Goal: Task Accomplishment & Management: Use online tool/utility

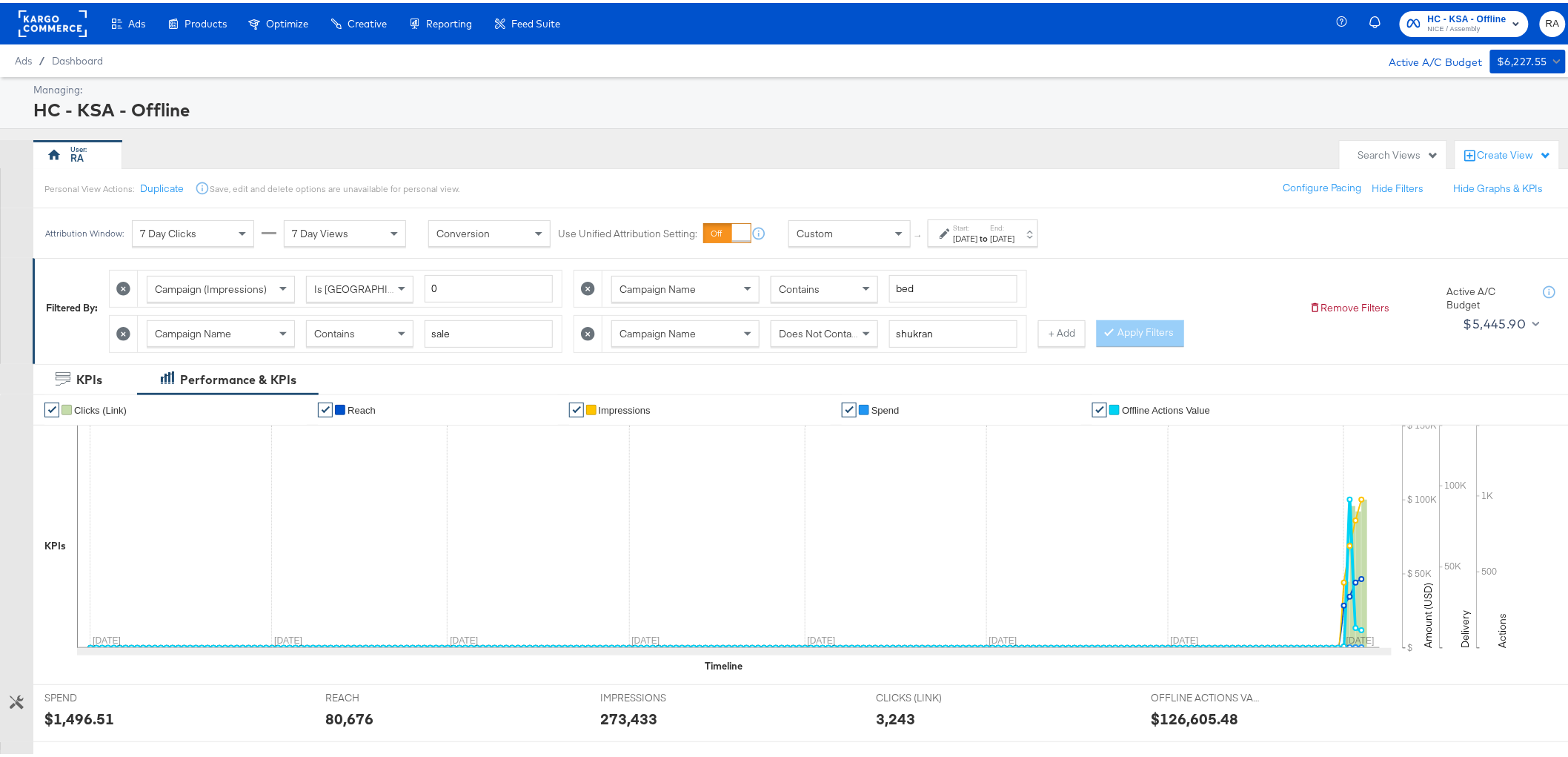
drag, startPoint x: 117, startPoint y: 332, endPoint x: 132, endPoint y: 332, distance: 15.0
click at [117, 332] on icon at bounding box center [122, 331] width 14 height 14
type input "shukran"
click at [584, 285] on icon at bounding box center [587, 285] width 14 height 14
type input "shukran"
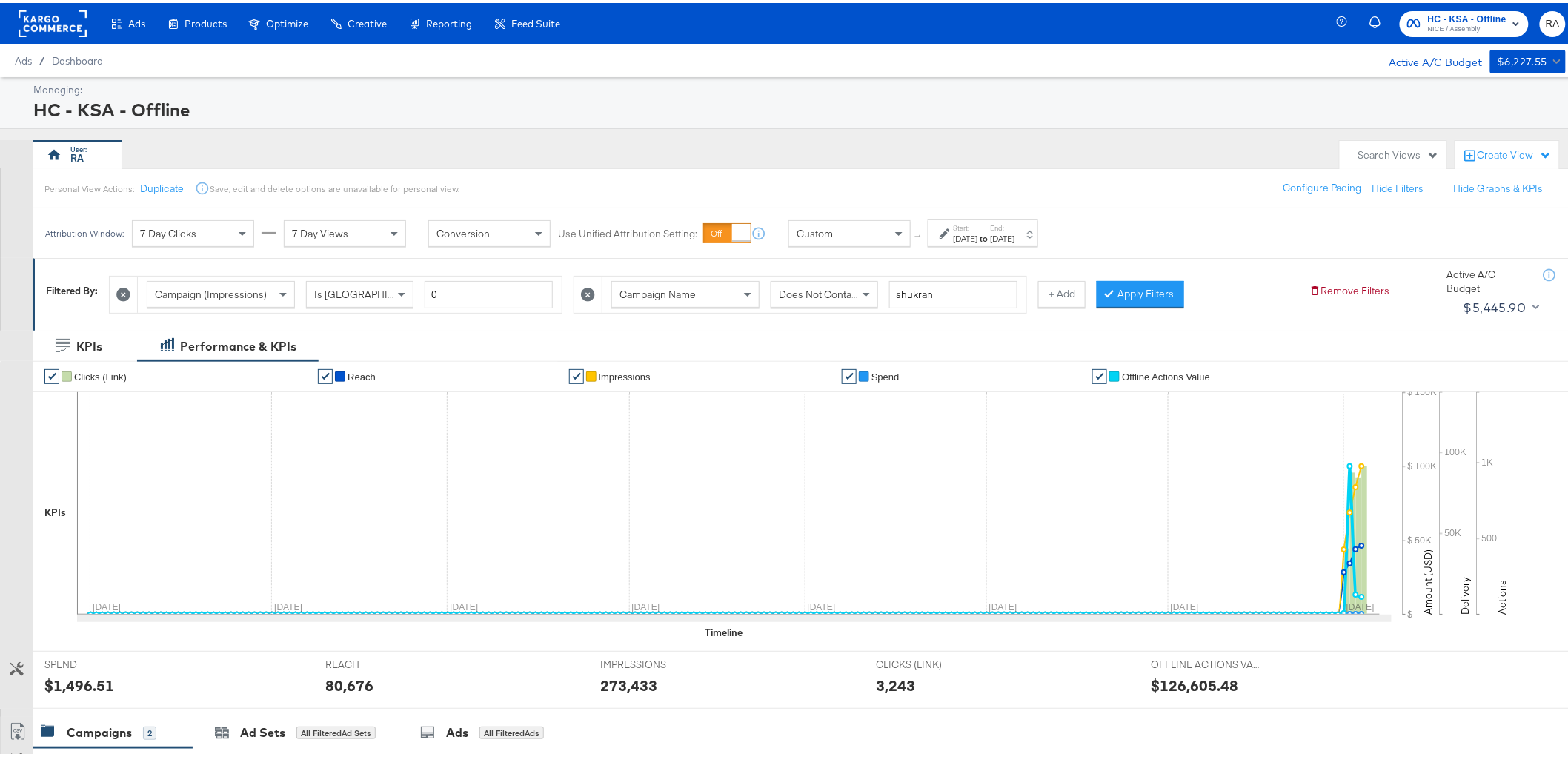
click at [579, 285] on div at bounding box center [588, 291] width 29 height 36
click at [590, 286] on icon at bounding box center [587, 291] width 14 height 14
click at [978, 241] on div "[DATE]" at bounding box center [966, 235] width 25 height 12
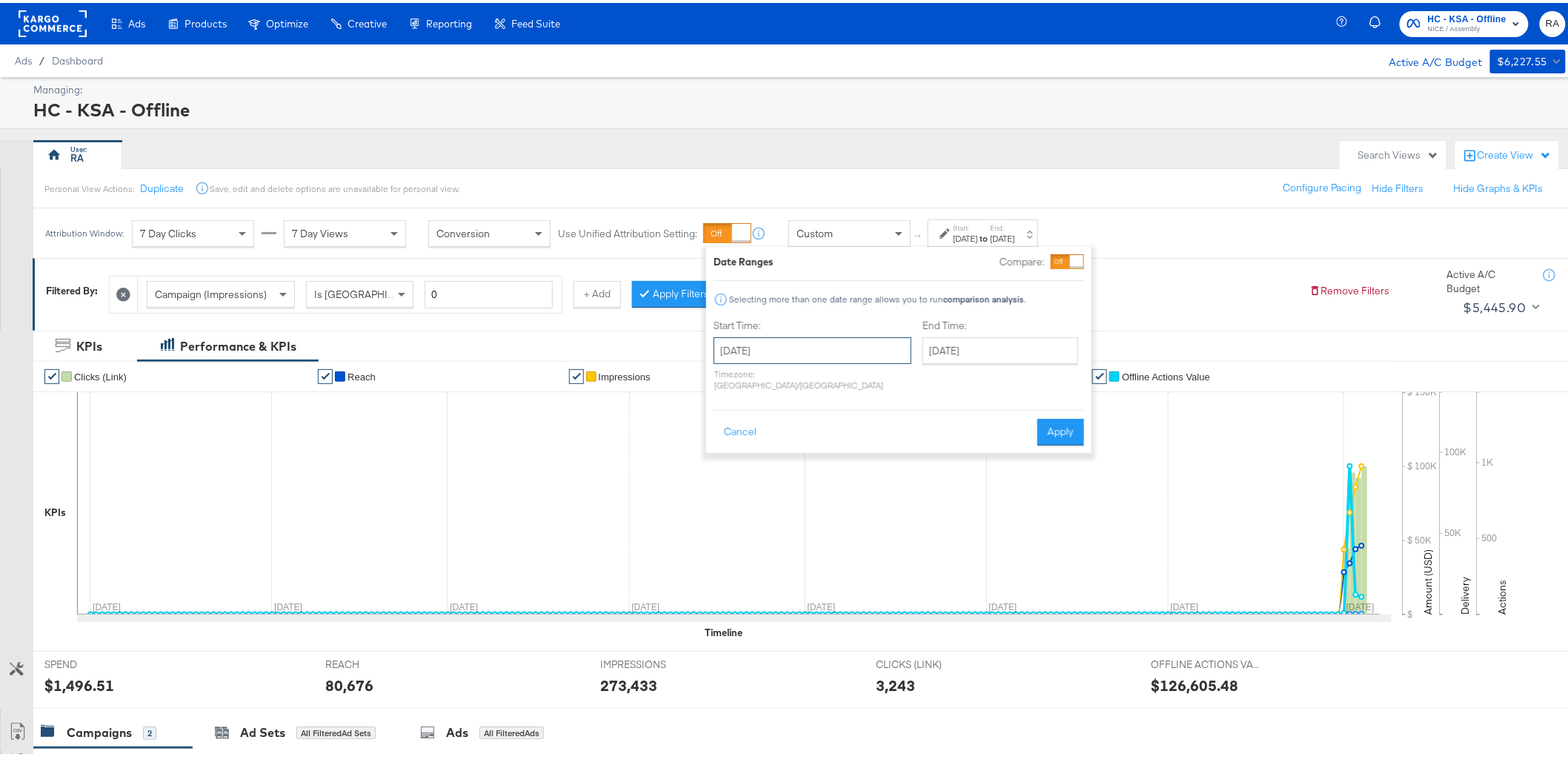
click at [833, 348] on input "[DATE]" at bounding box center [812, 347] width 198 height 27
click at [874, 377] on span "›" at bounding box center [881, 378] width 23 height 22
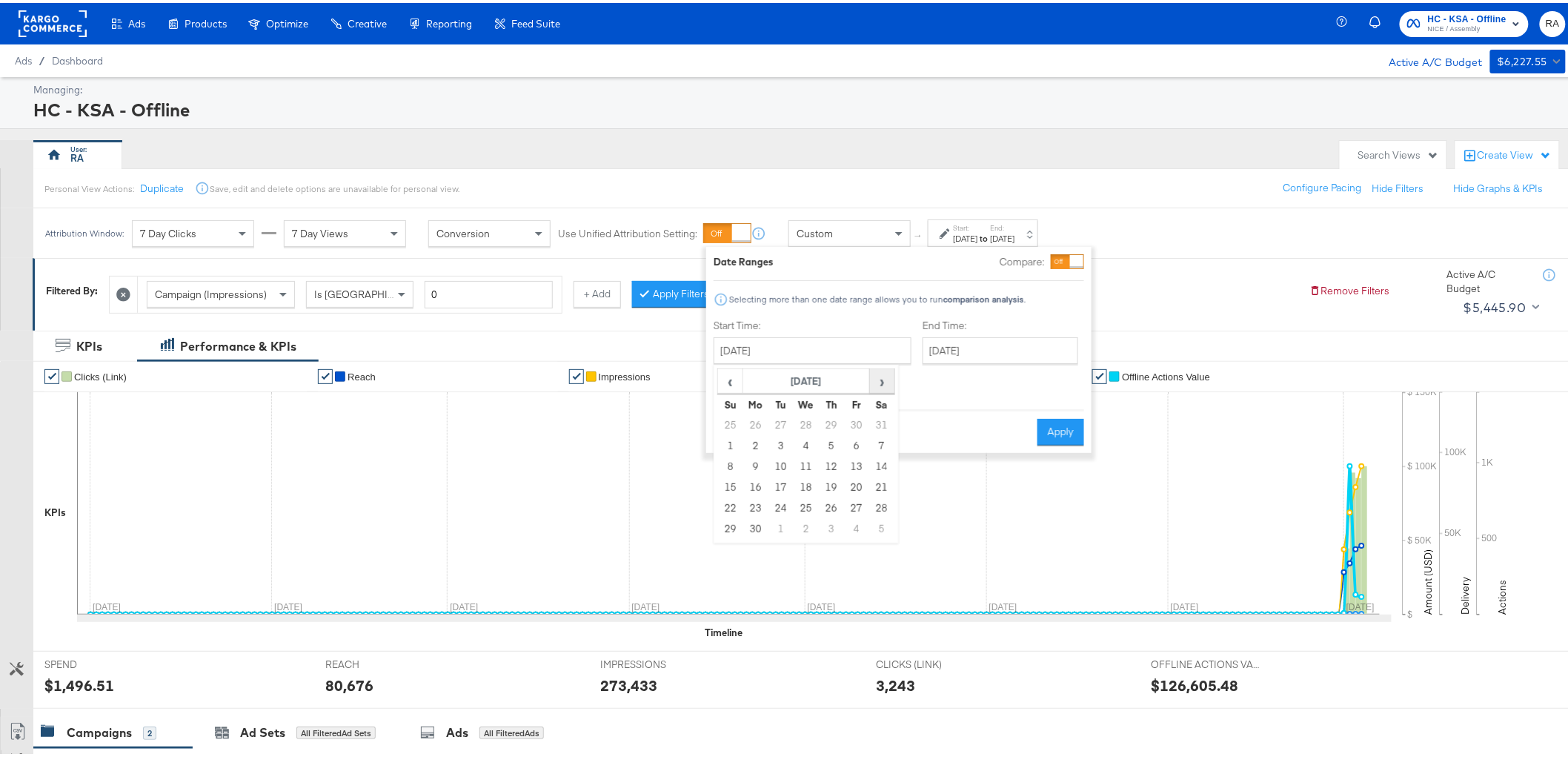
click at [874, 377] on span "›" at bounding box center [881, 378] width 23 height 22
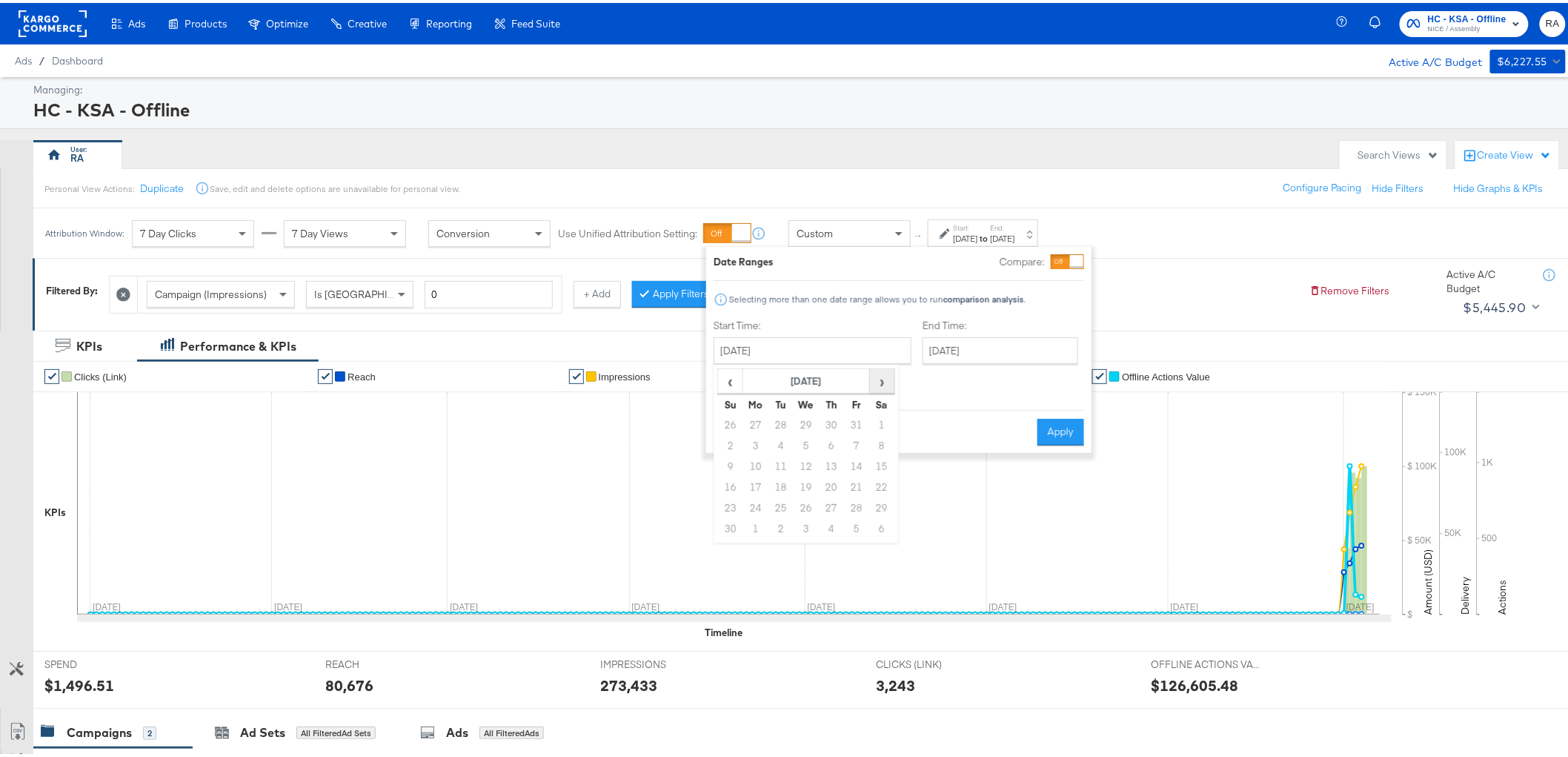
click at [874, 377] on span "›" at bounding box center [881, 378] width 23 height 22
click at [874, 378] on span "›" at bounding box center [881, 378] width 23 height 22
click at [874, 378] on span "›" at bounding box center [881, 378] width 23 height 22
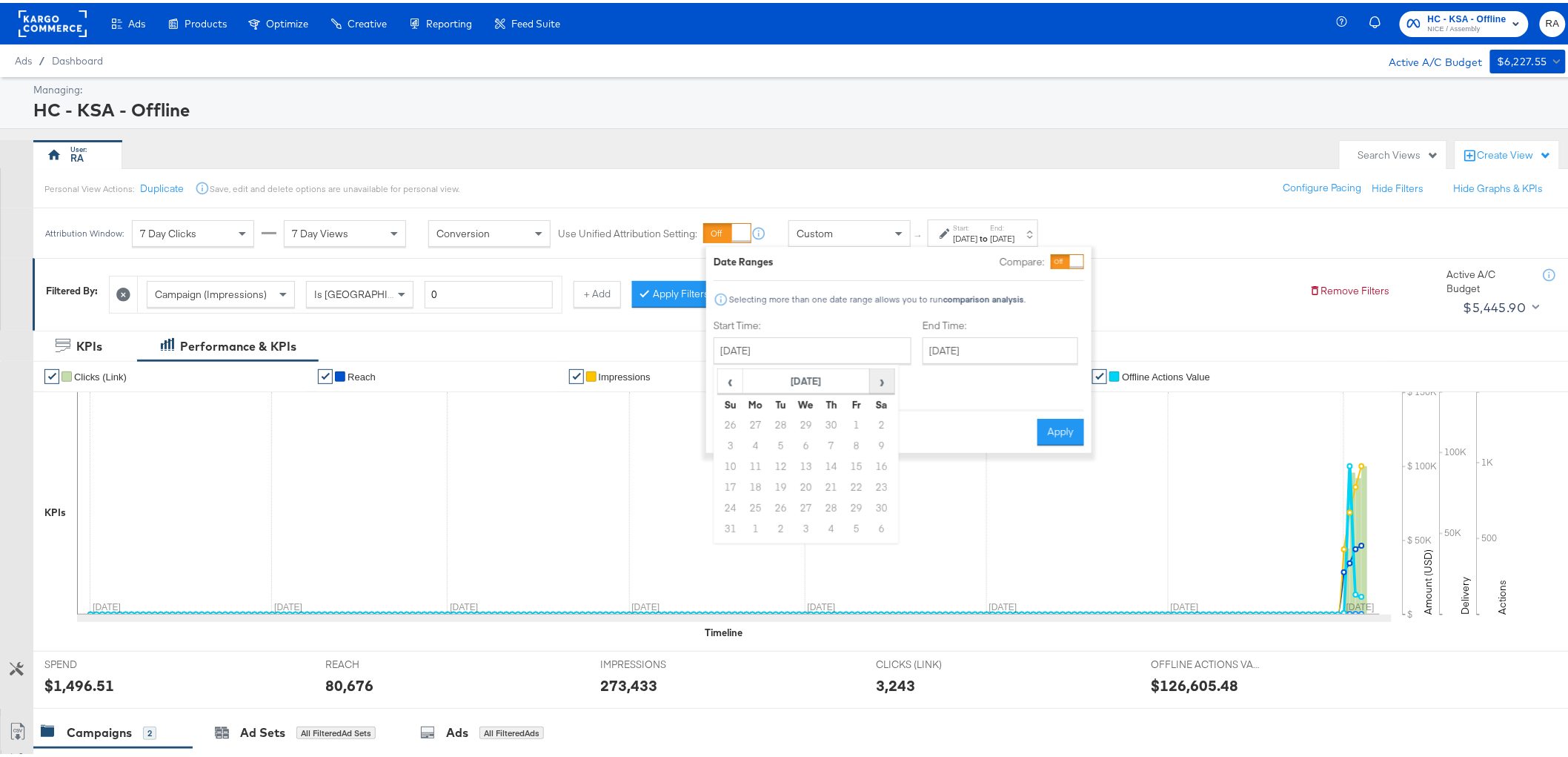
click at [874, 378] on span "›" at bounding box center [881, 378] width 23 height 22
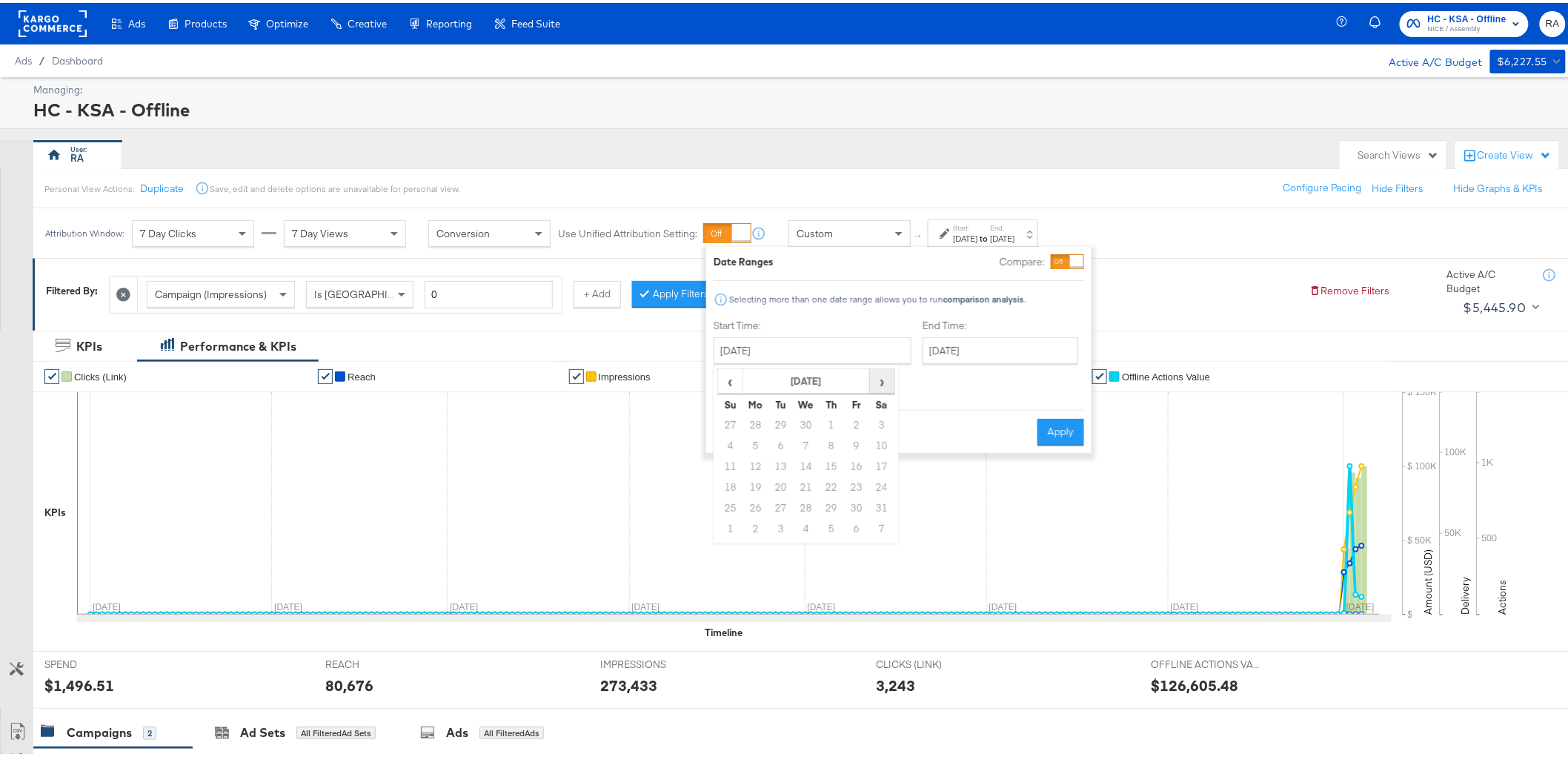
click at [874, 378] on span "›" at bounding box center [881, 378] width 23 height 22
click at [732, 381] on span "‹" at bounding box center [729, 378] width 23 height 22
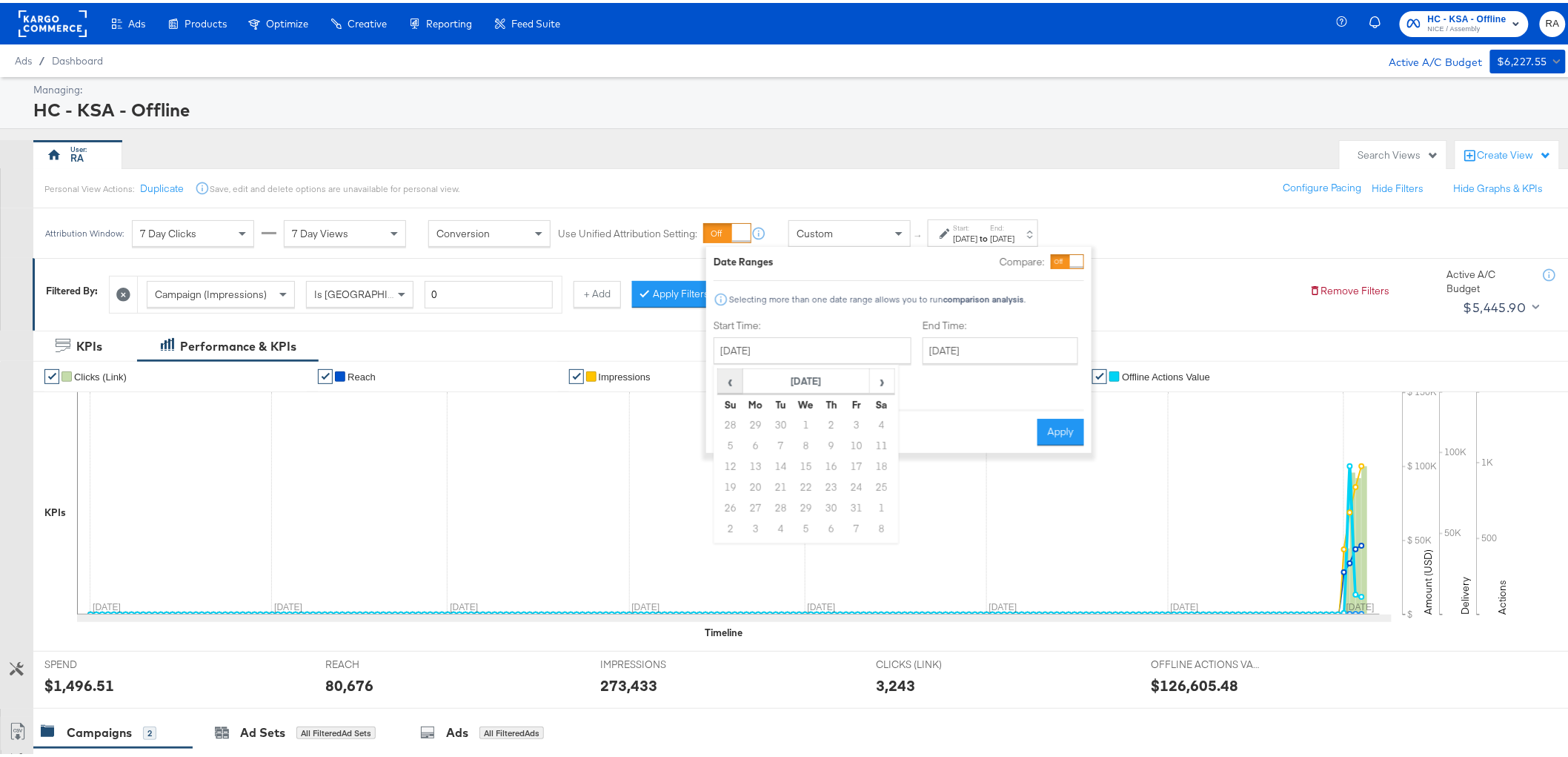
click at [732, 380] on span "‹" at bounding box center [729, 378] width 23 height 22
click at [819, 377] on th "[DATE]" at bounding box center [807, 378] width 127 height 25
click at [795, 381] on th "2026" at bounding box center [806, 378] width 147 height 25
click at [815, 441] on td "2025" at bounding box center [828, 448] width 44 height 37
click at [752, 480] on td "Sep" at bounding box center [739, 484] width 44 height 37
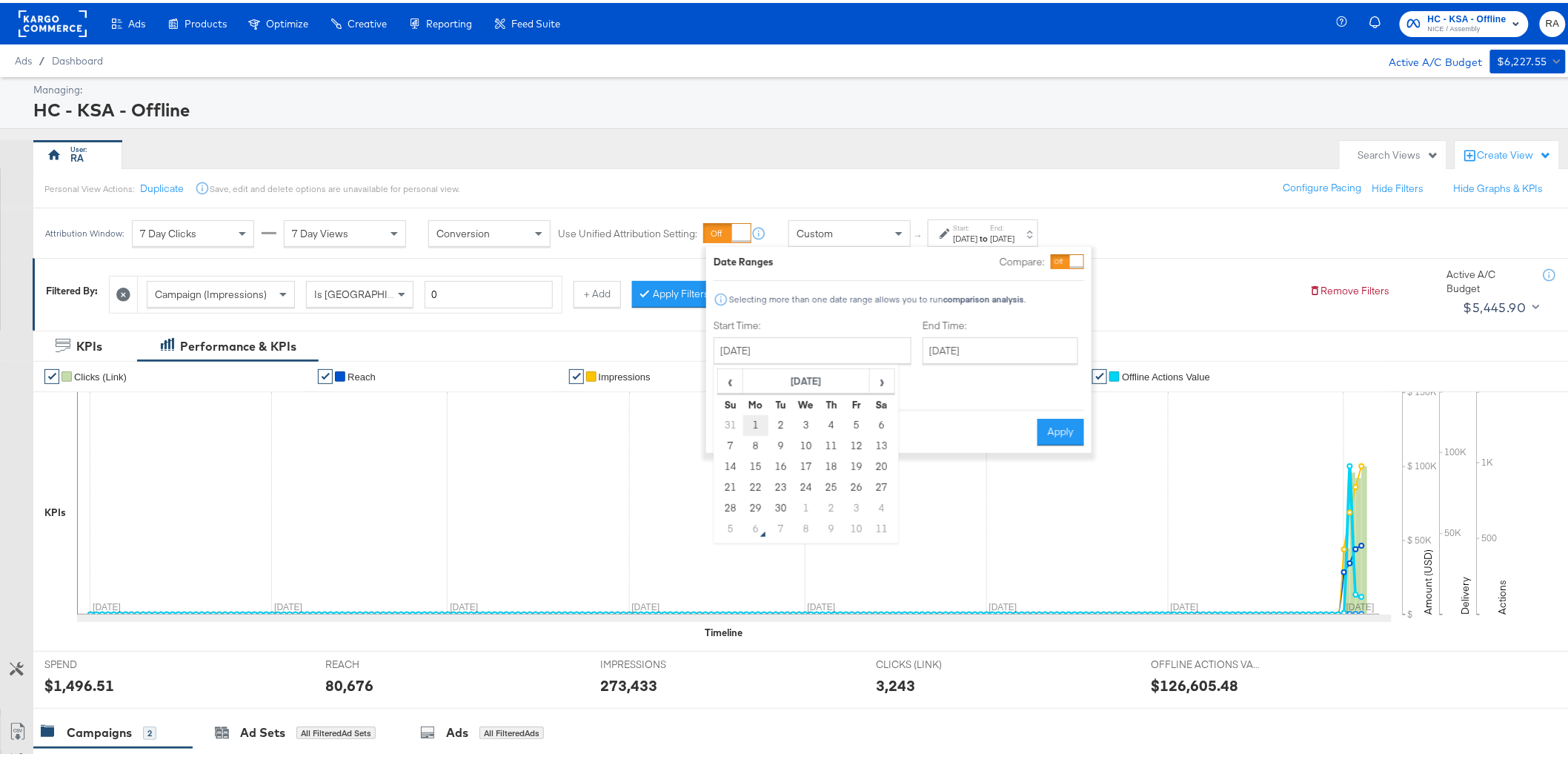
click at [760, 426] on td "1" at bounding box center [755, 422] width 25 height 21
type input "[DATE]"
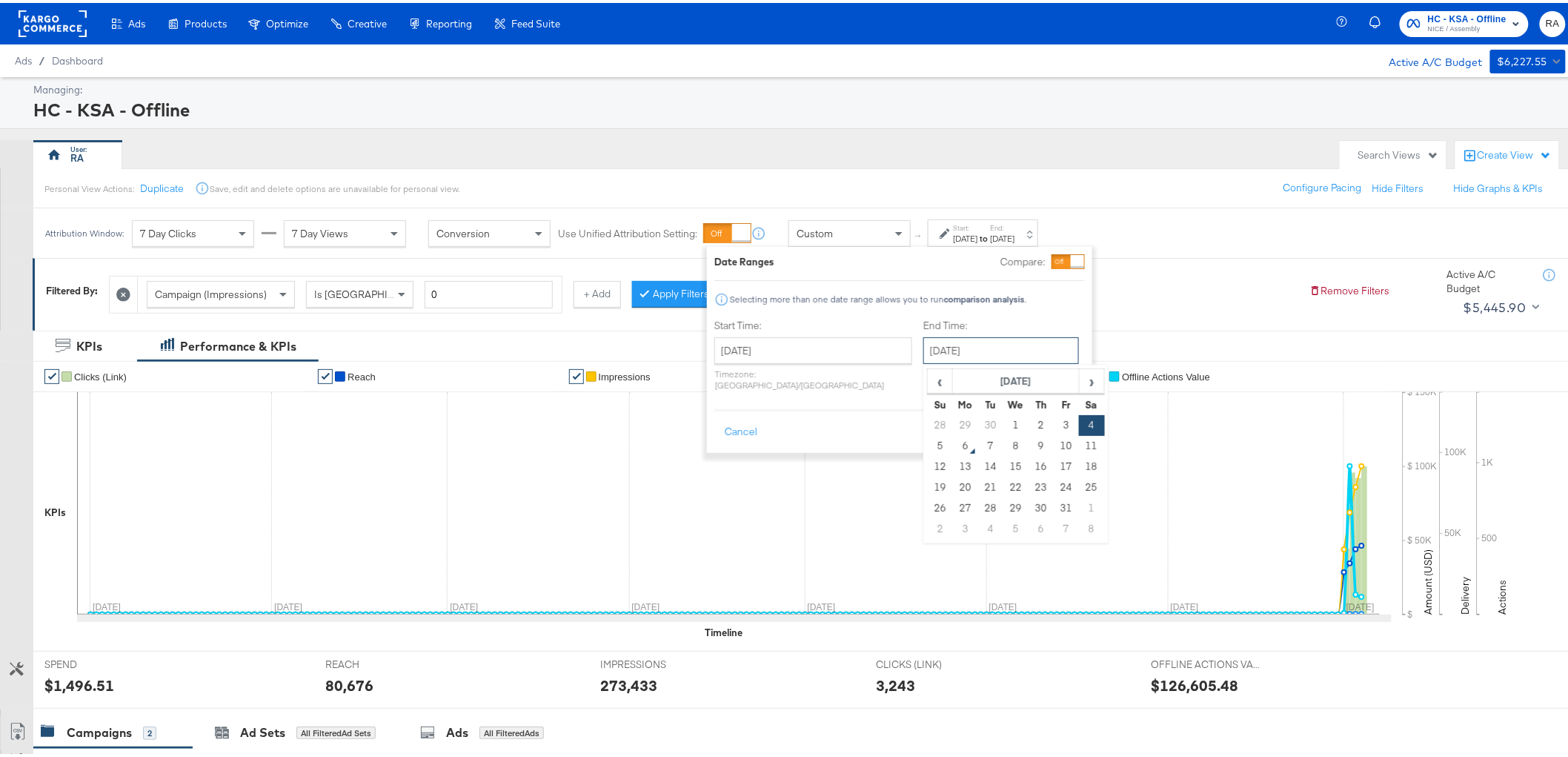
click at [981, 359] on input "[DATE]" at bounding box center [1001, 347] width 156 height 27
click at [928, 381] on span "‹" at bounding box center [939, 378] width 23 height 22
click at [978, 504] on td "30" at bounding box center [990, 505] width 25 height 21
type input "[DATE]"
click at [1068, 415] on button "Apply" at bounding box center [1067, 428] width 47 height 27
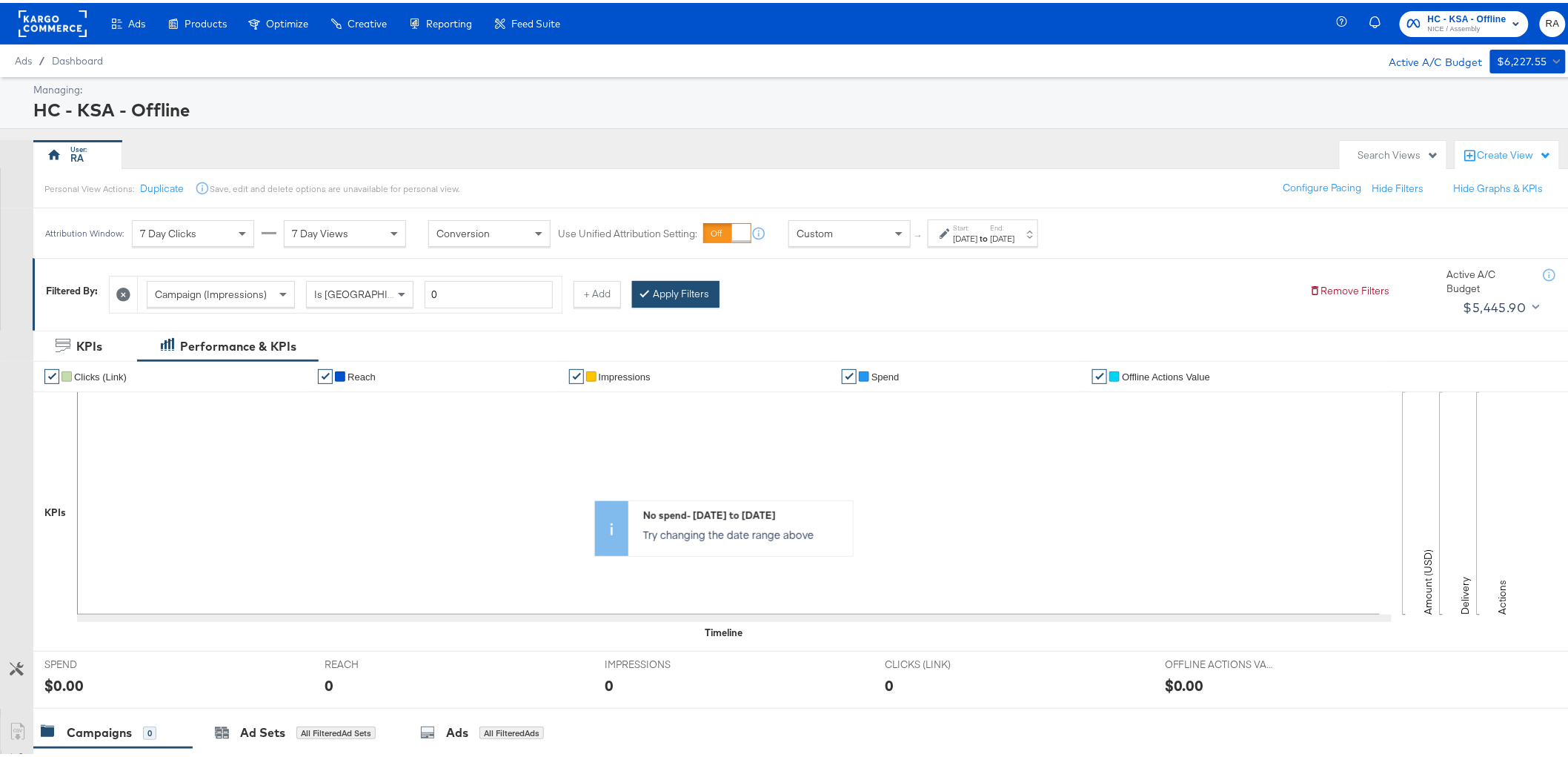
click at [646, 279] on button "Apply Filters" at bounding box center [675, 291] width 87 height 27
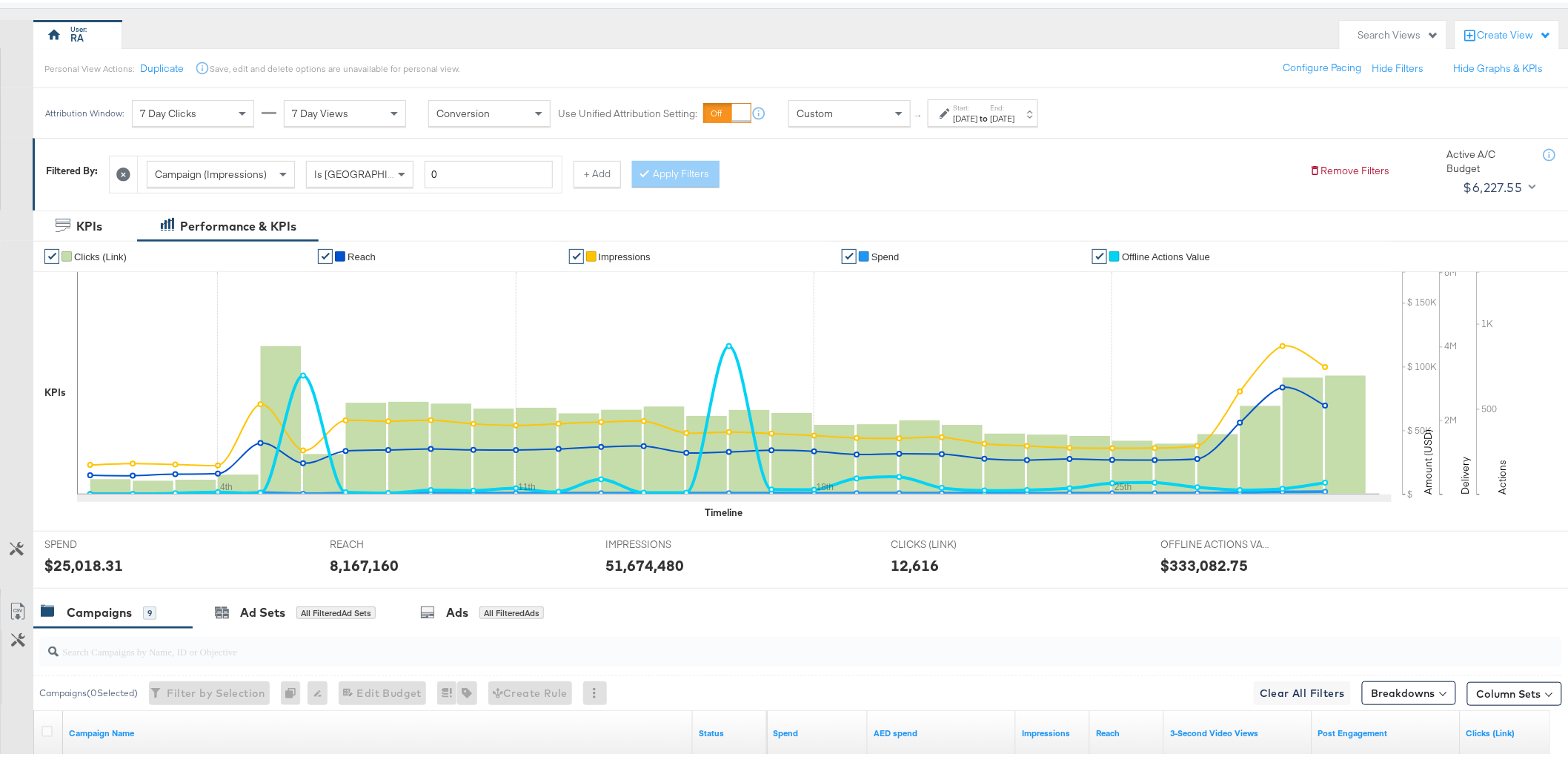
scroll to position [4, 0]
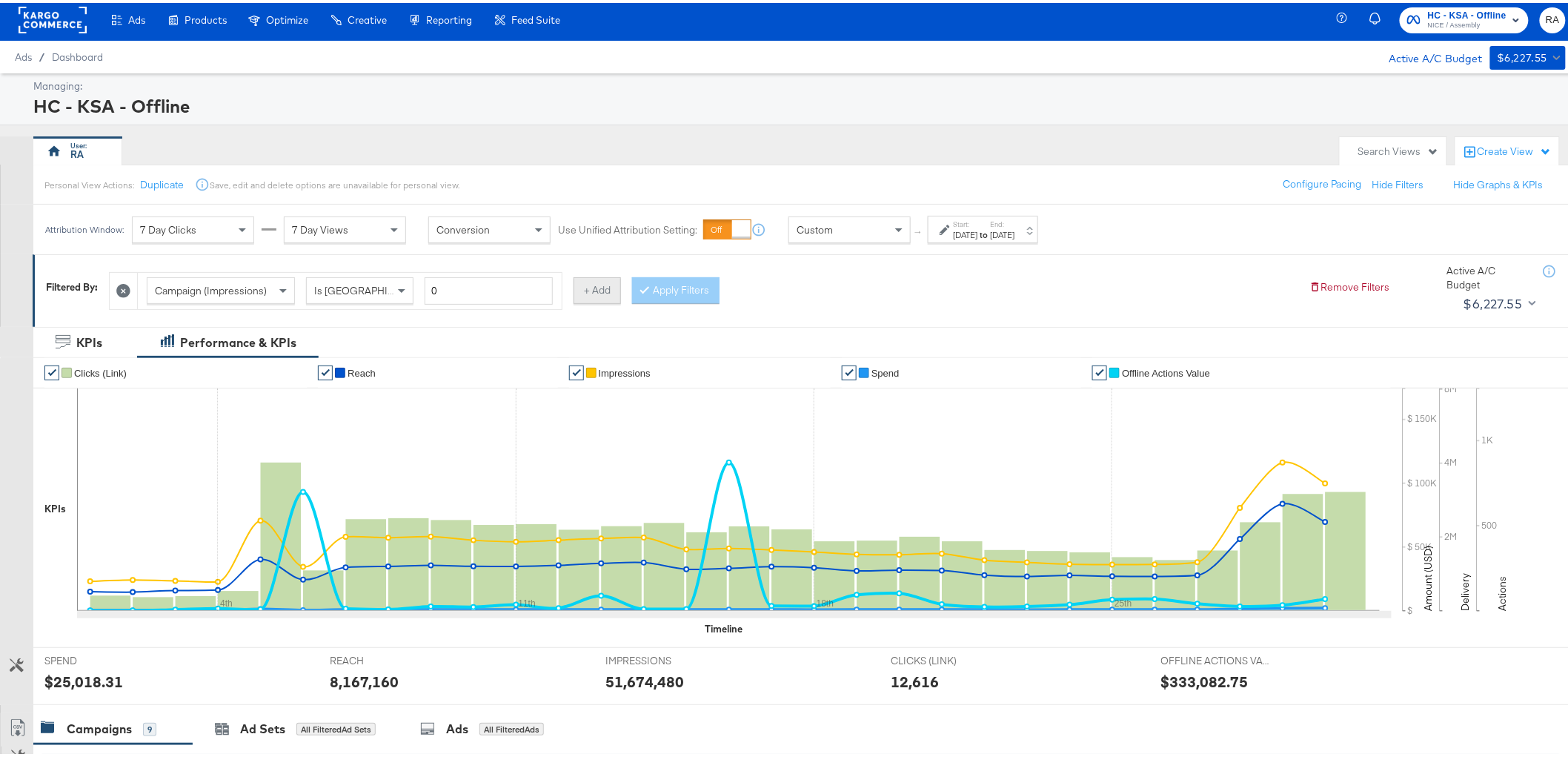
click at [612, 286] on button "+ Add" at bounding box center [597, 287] width 47 height 27
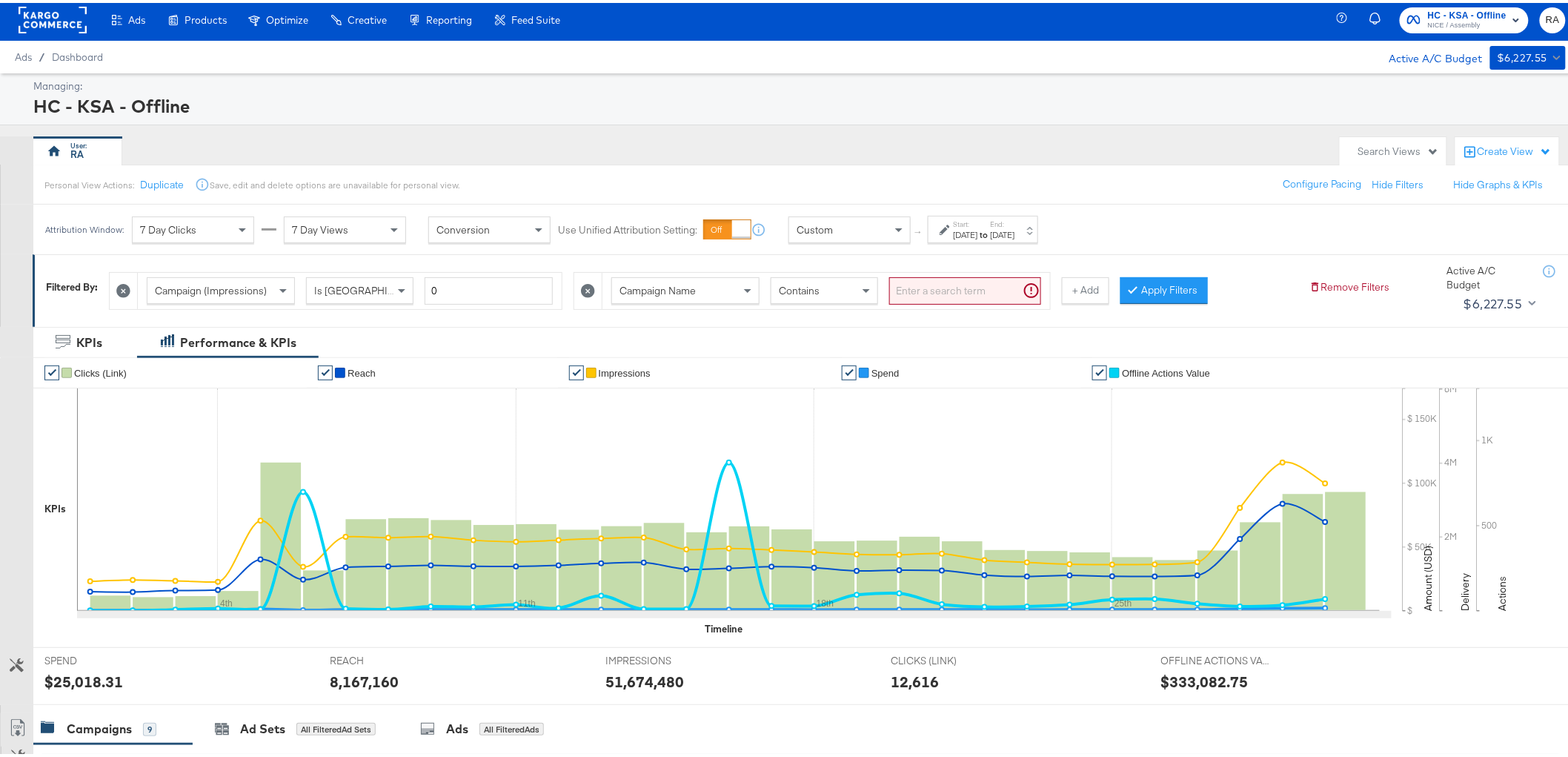
click at [947, 285] on input "search" at bounding box center [965, 288] width 152 height 28
type input "n"
click at [1158, 284] on button "Apply Filters" at bounding box center [1140, 287] width 87 height 27
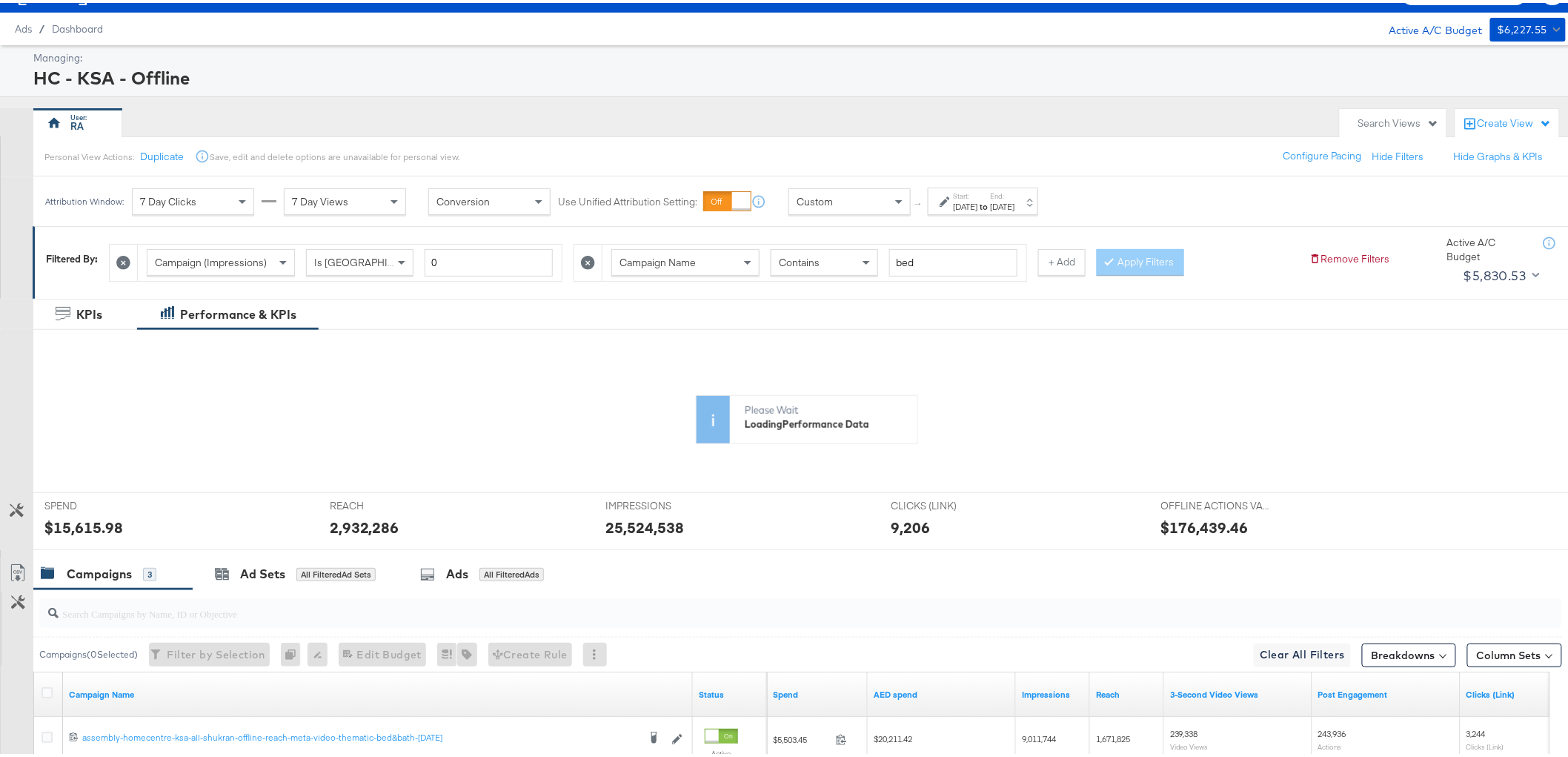
scroll to position [29, 0]
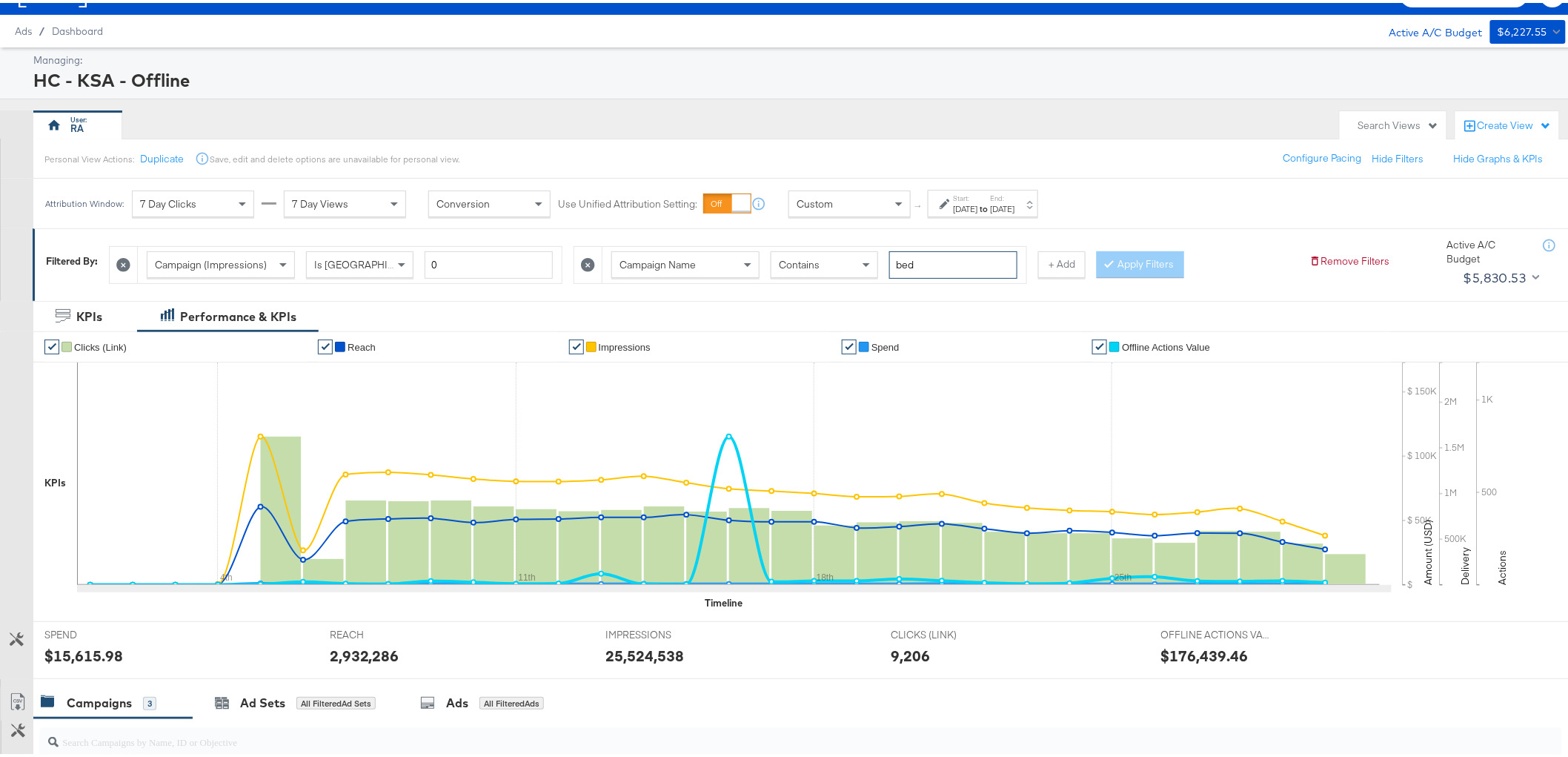
click at [927, 261] on input "bed" at bounding box center [953, 262] width 128 height 28
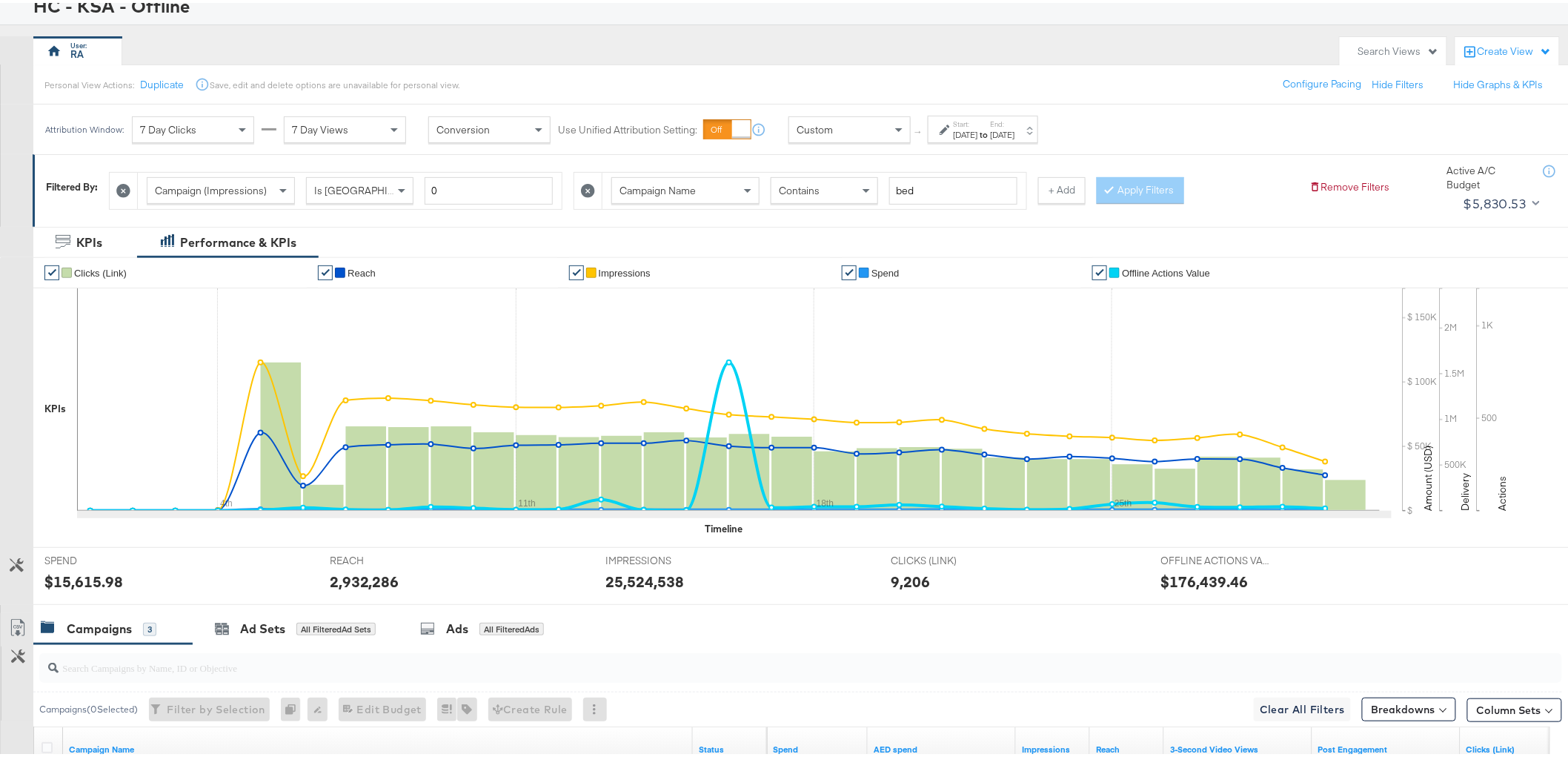
scroll to position [74, 0]
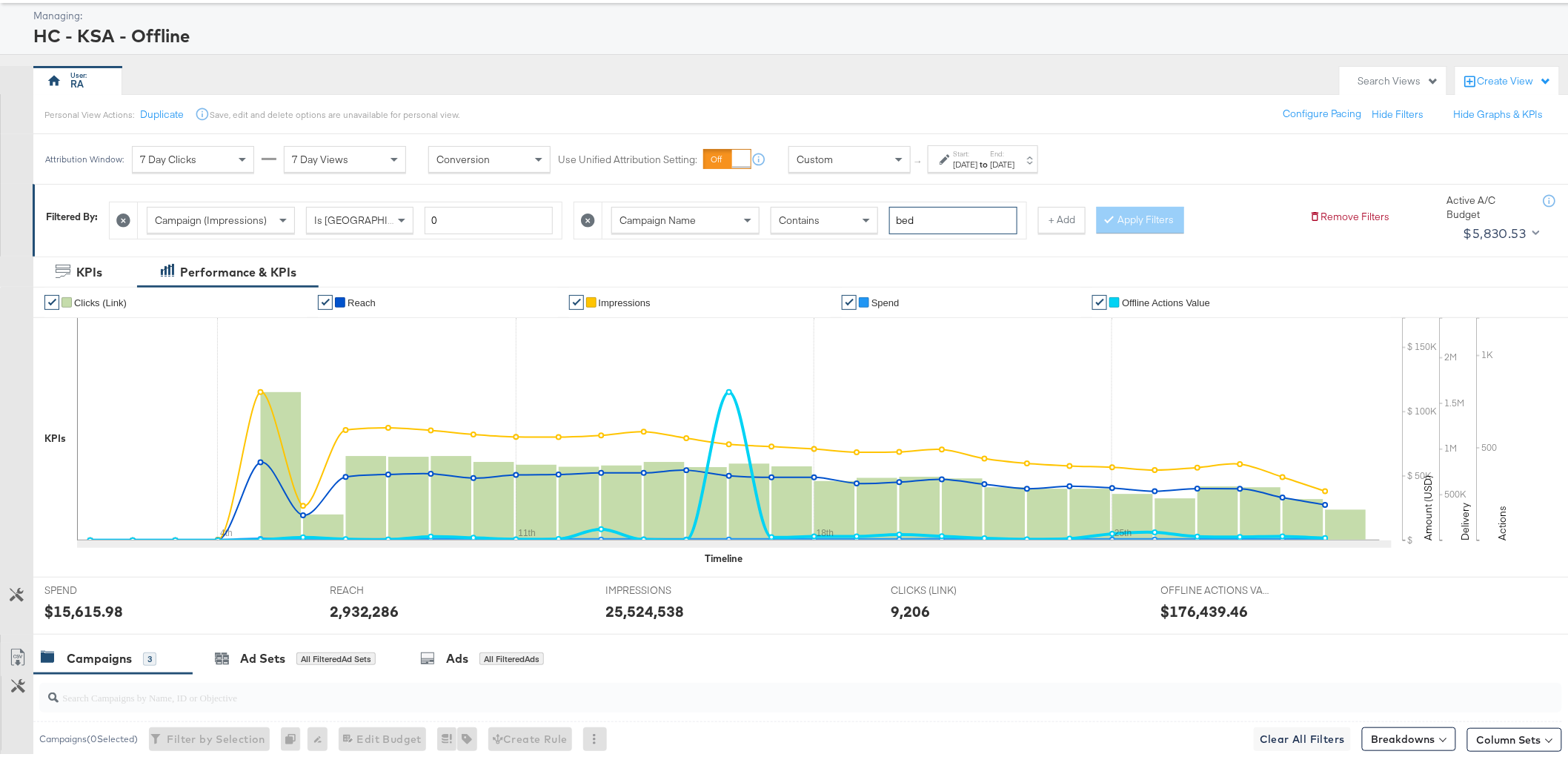
click at [929, 212] on input "bed" at bounding box center [953, 217] width 128 height 28
type input "n"
click at [1167, 222] on button "Apply Filters" at bounding box center [1164, 216] width 87 height 27
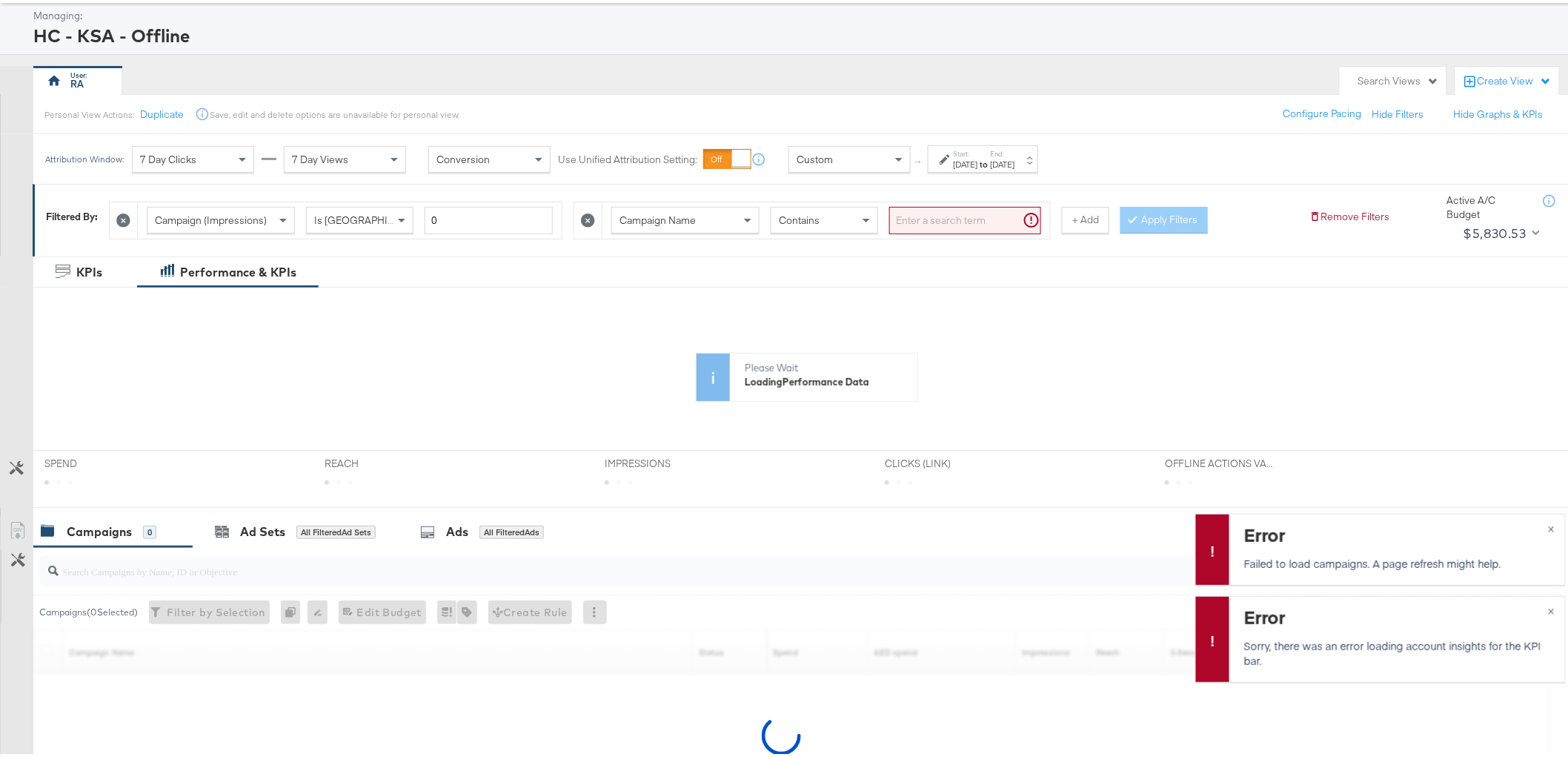
click at [586, 213] on icon at bounding box center [587, 217] width 14 height 14
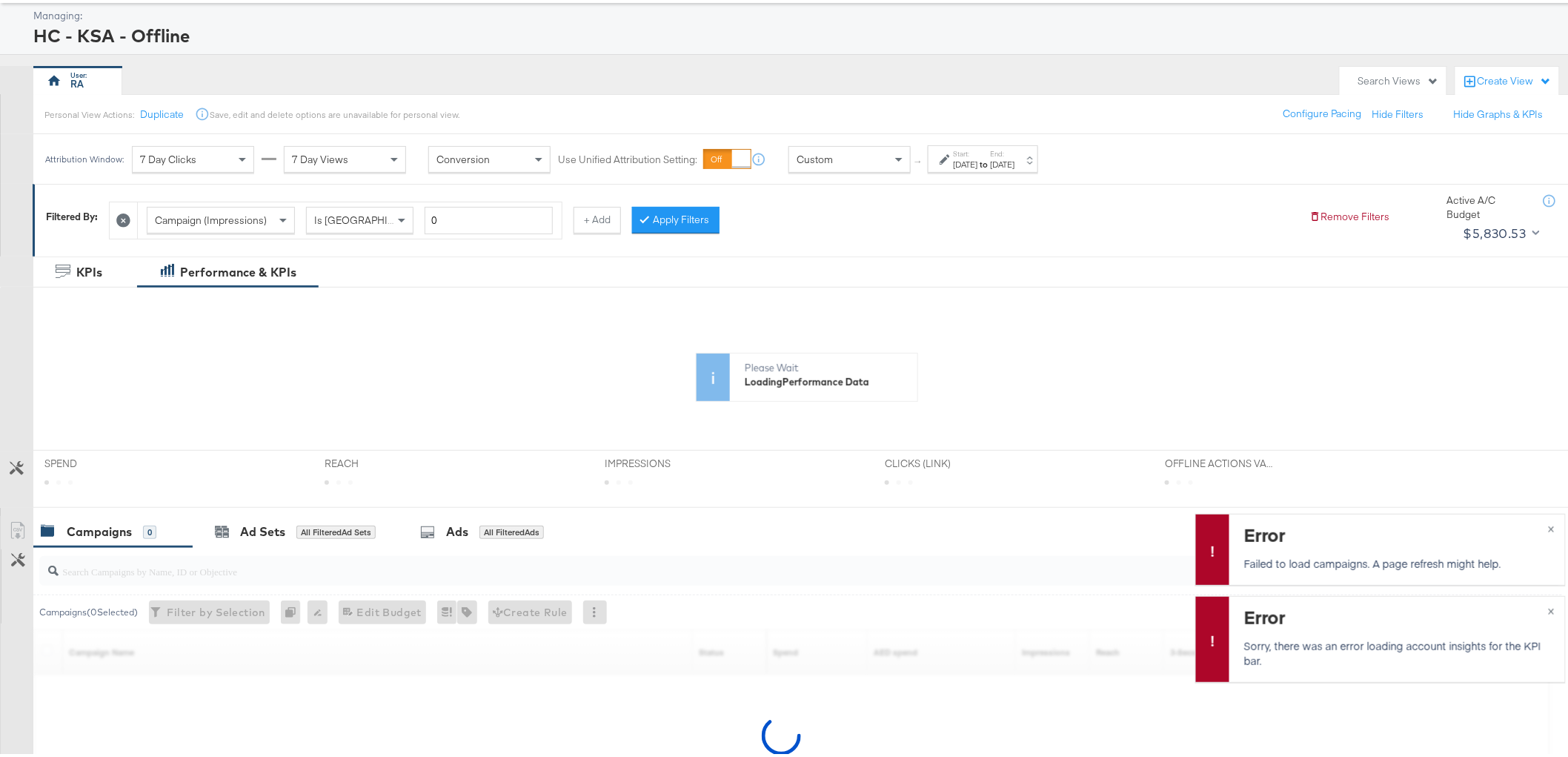
drag, startPoint x: 650, startPoint y: 218, endPoint x: 659, endPoint y: 217, distance: 9.1
click at [650, 217] on div at bounding box center [647, 216] width 10 height 14
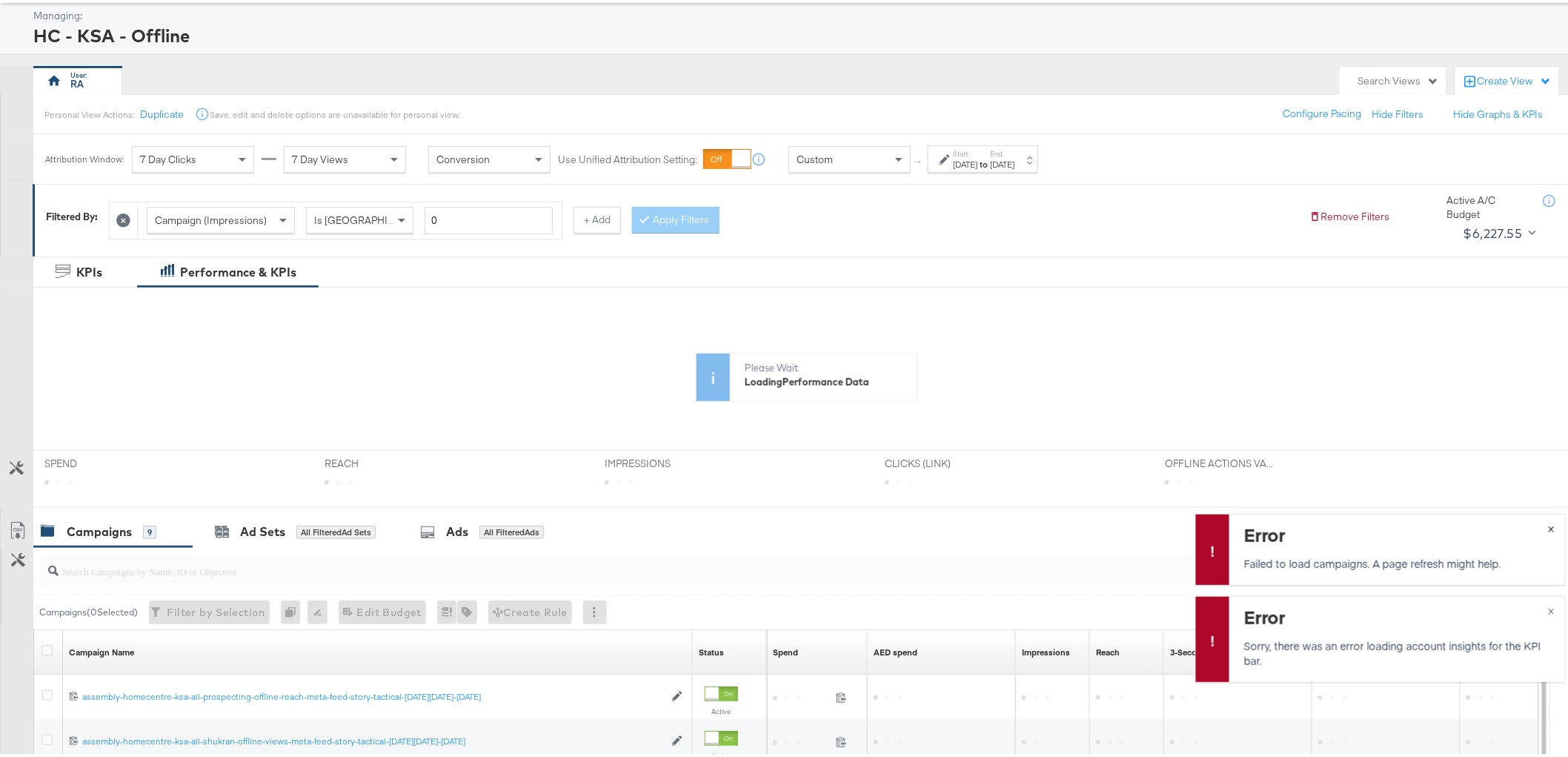
click at [1548, 524] on span "×" at bounding box center [1551, 524] width 6 height 17
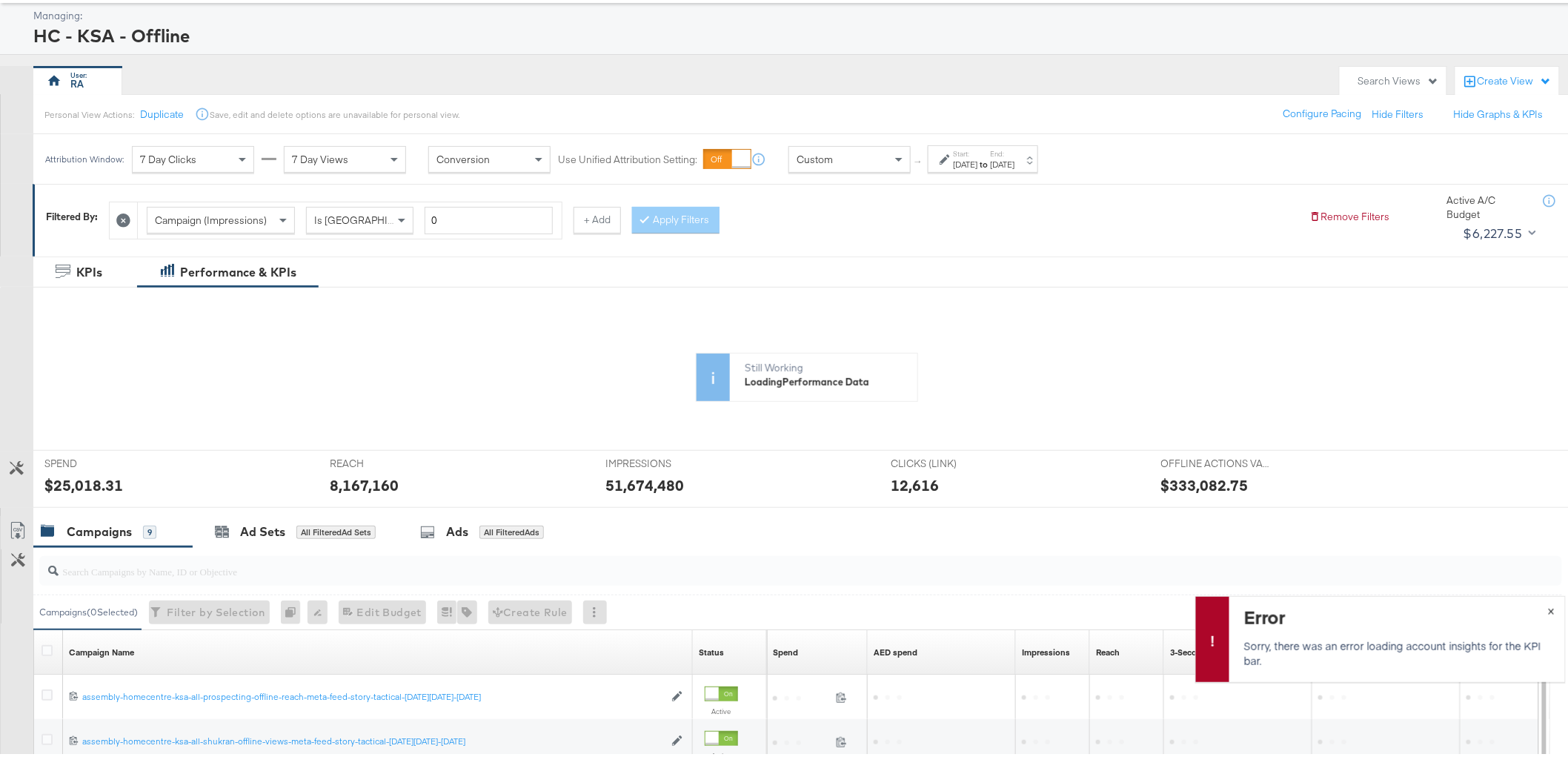
click at [1544, 612] on button "×" at bounding box center [1551, 607] width 28 height 27
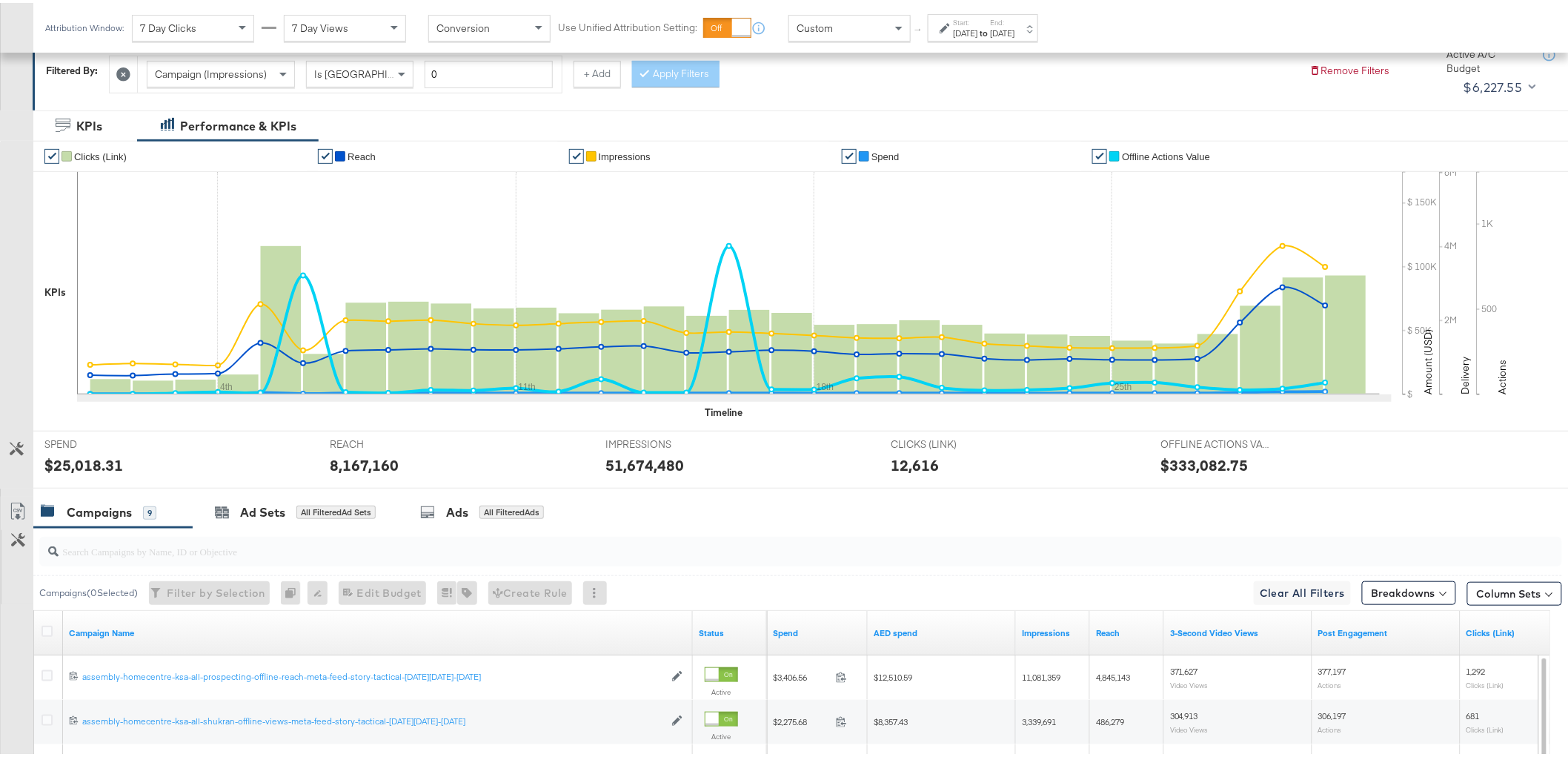
scroll to position [5, 0]
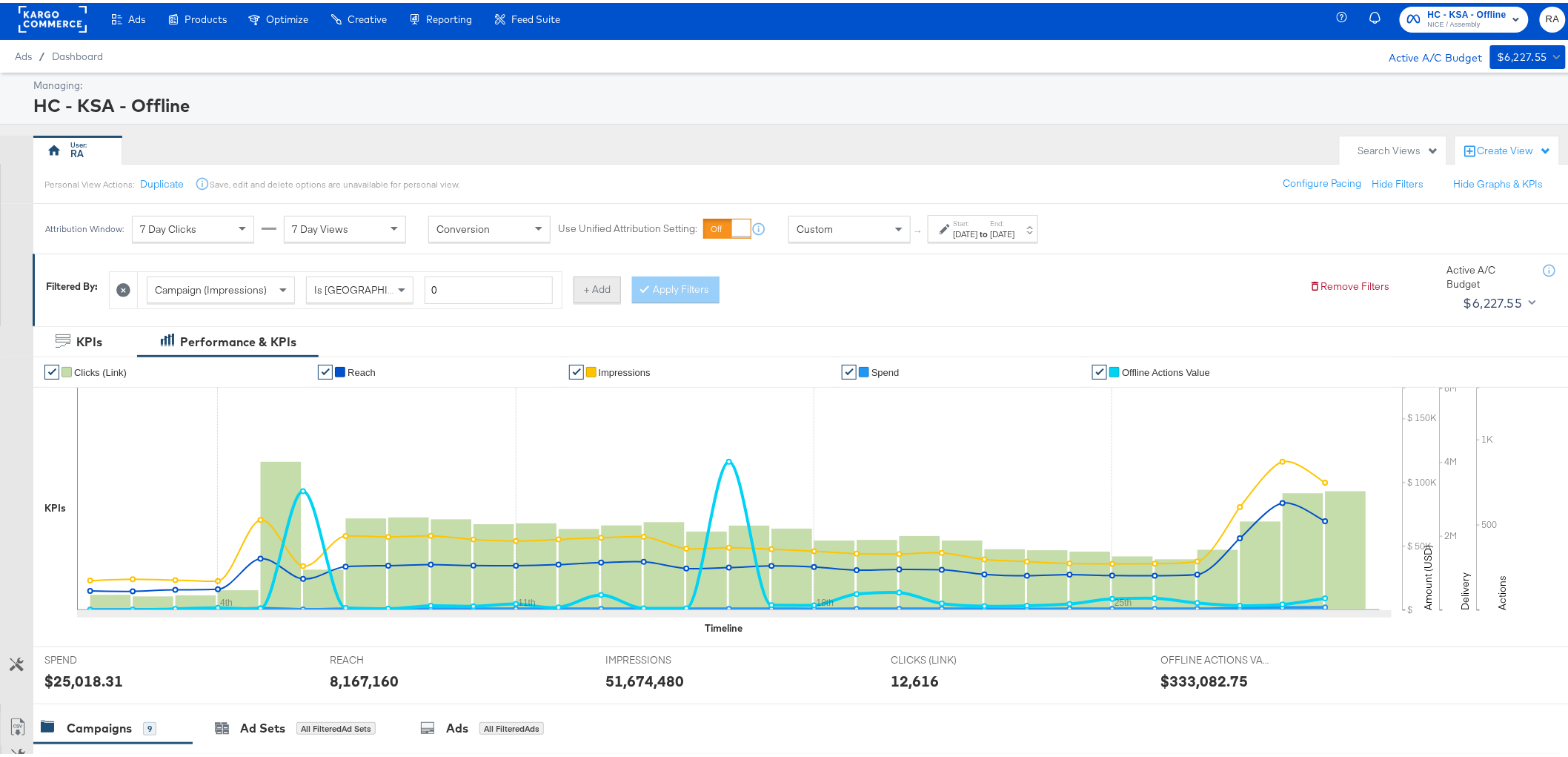
click at [587, 285] on button "+ Add" at bounding box center [597, 286] width 47 height 27
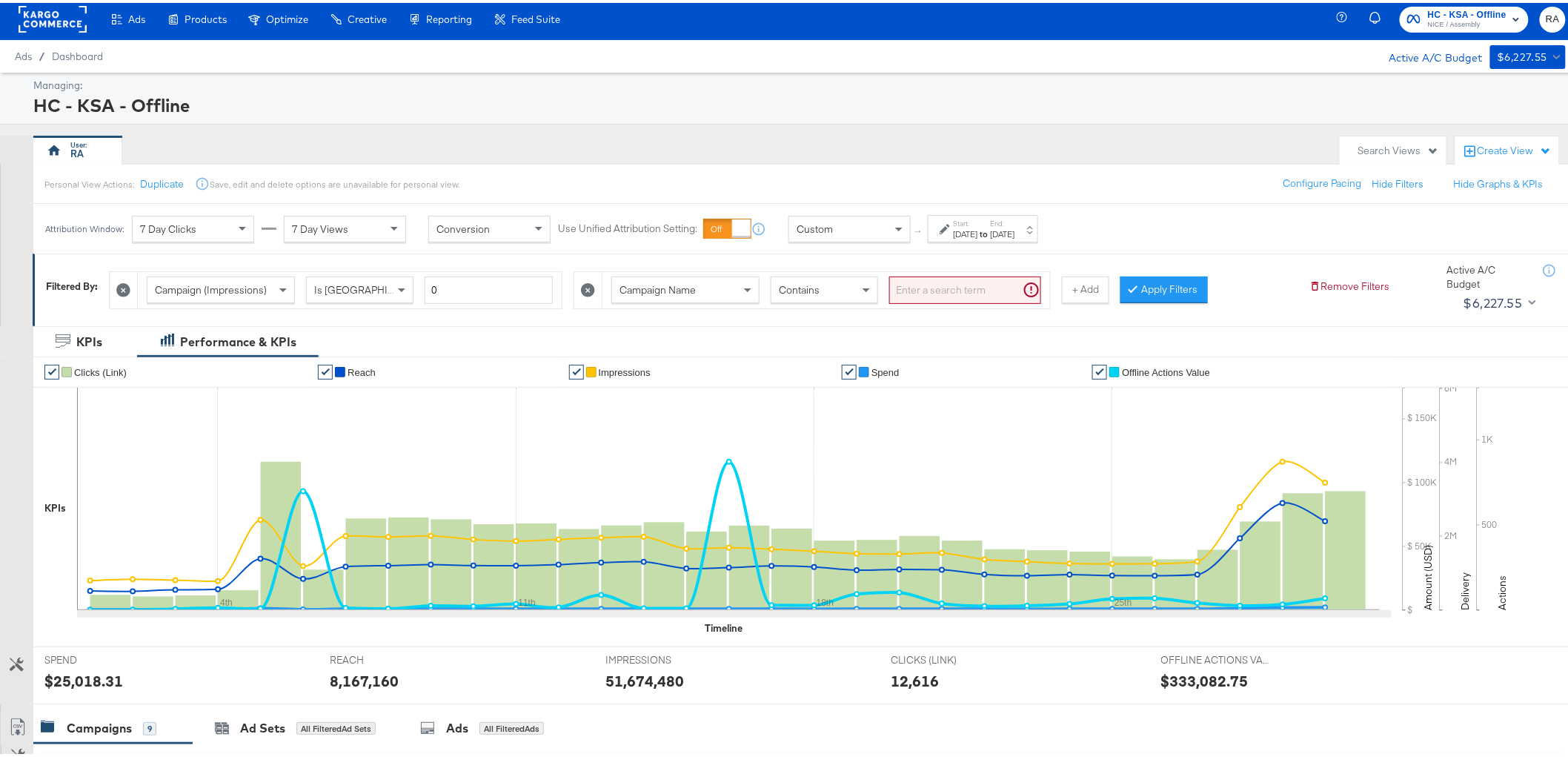
click at [969, 279] on input "search" at bounding box center [965, 287] width 152 height 28
type input "instant"
click at [827, 283] on div "Contains" at bounding box center [824, 286] width 106 height 25
click at [1056, 278] on button "+ Add" at bounding box center [1061, 286] width 47 height 27
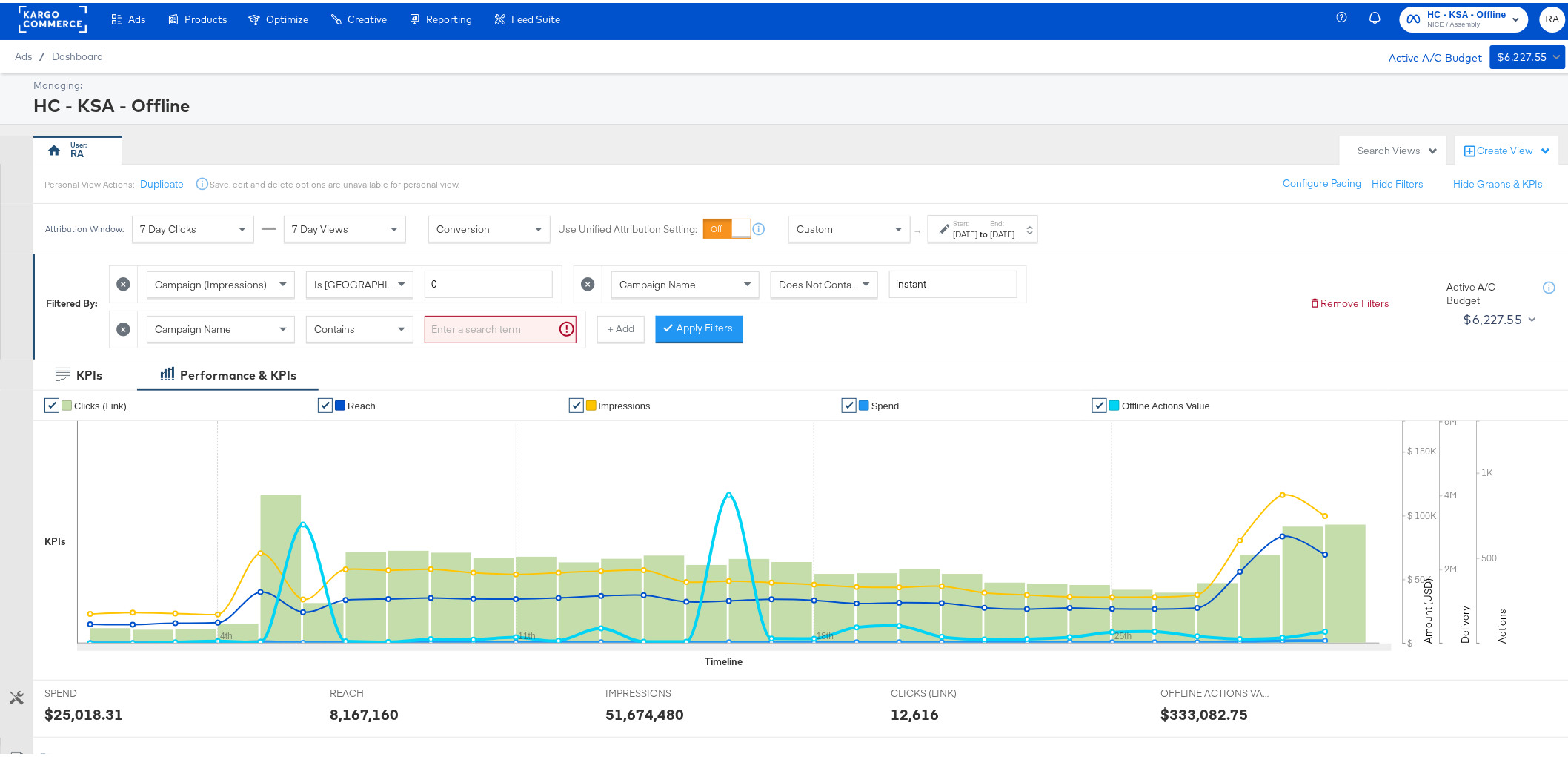
click at [449, 335] on input "search" at bounding box center [500, 327] width 152 height 28
type input "national"
click at [335, 326] on span "Contains" at bounding box center [334, 326] width 41 height 13
click at [687, 322] on button "Apply Filters" at bounding box center [675, 326] width 87 height 27
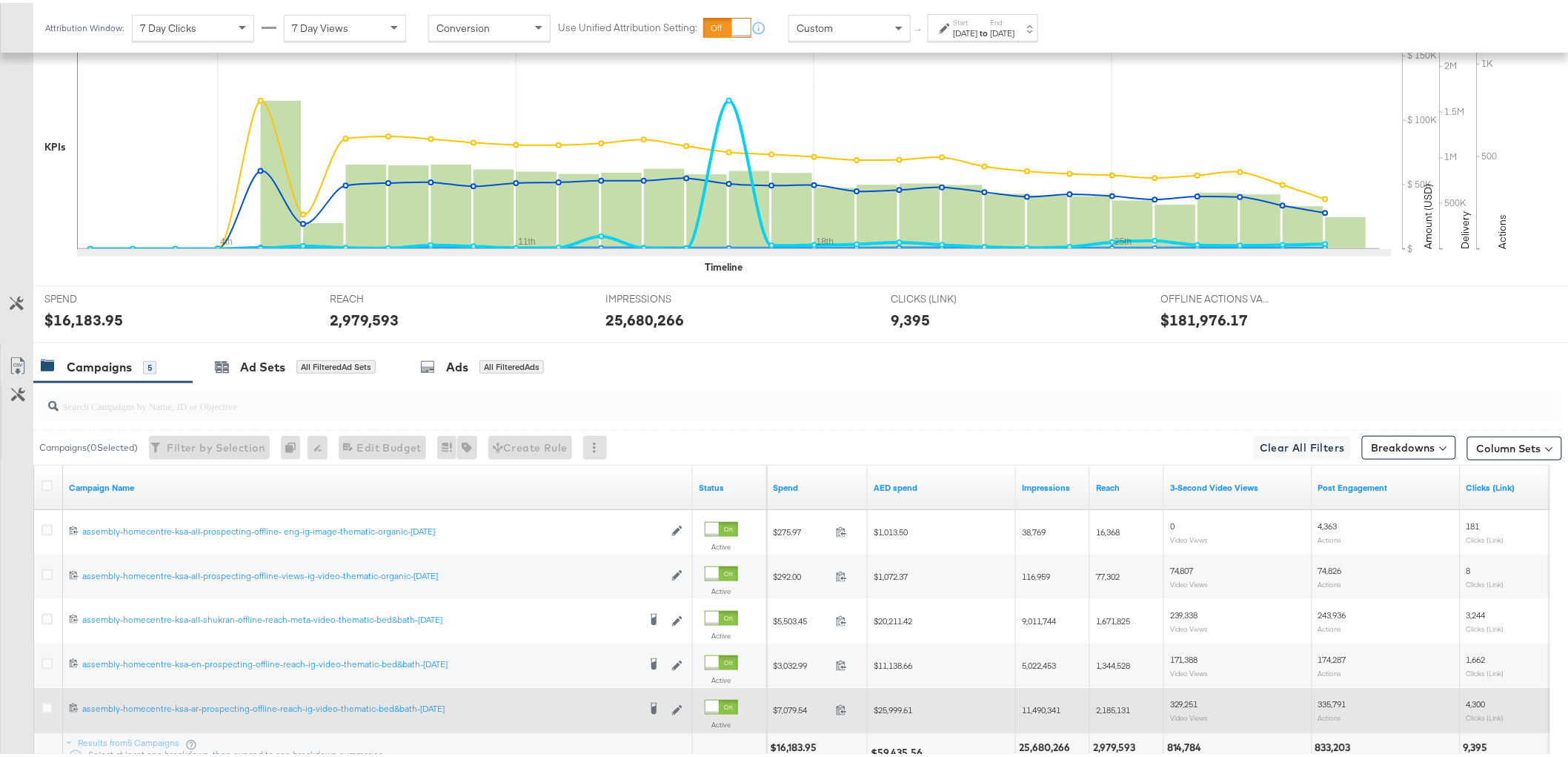
scroll to position [525, 0]
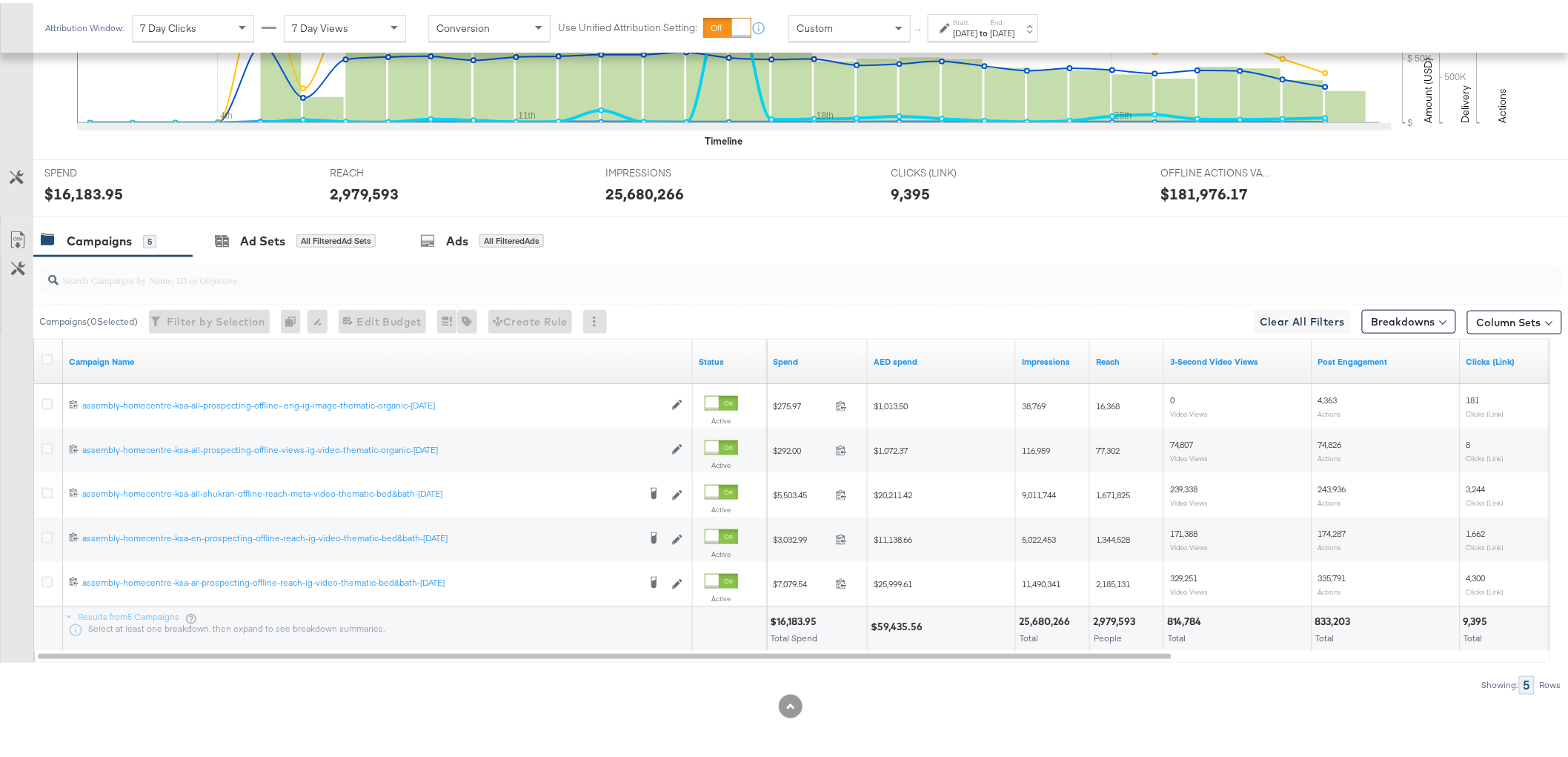
click at [907, 623] on div "$59,435.56" at bounding box center [898, 623] width 56 height 14
copy div "59,435.56"
